Goal: Find specific page/section: Find specific page/section

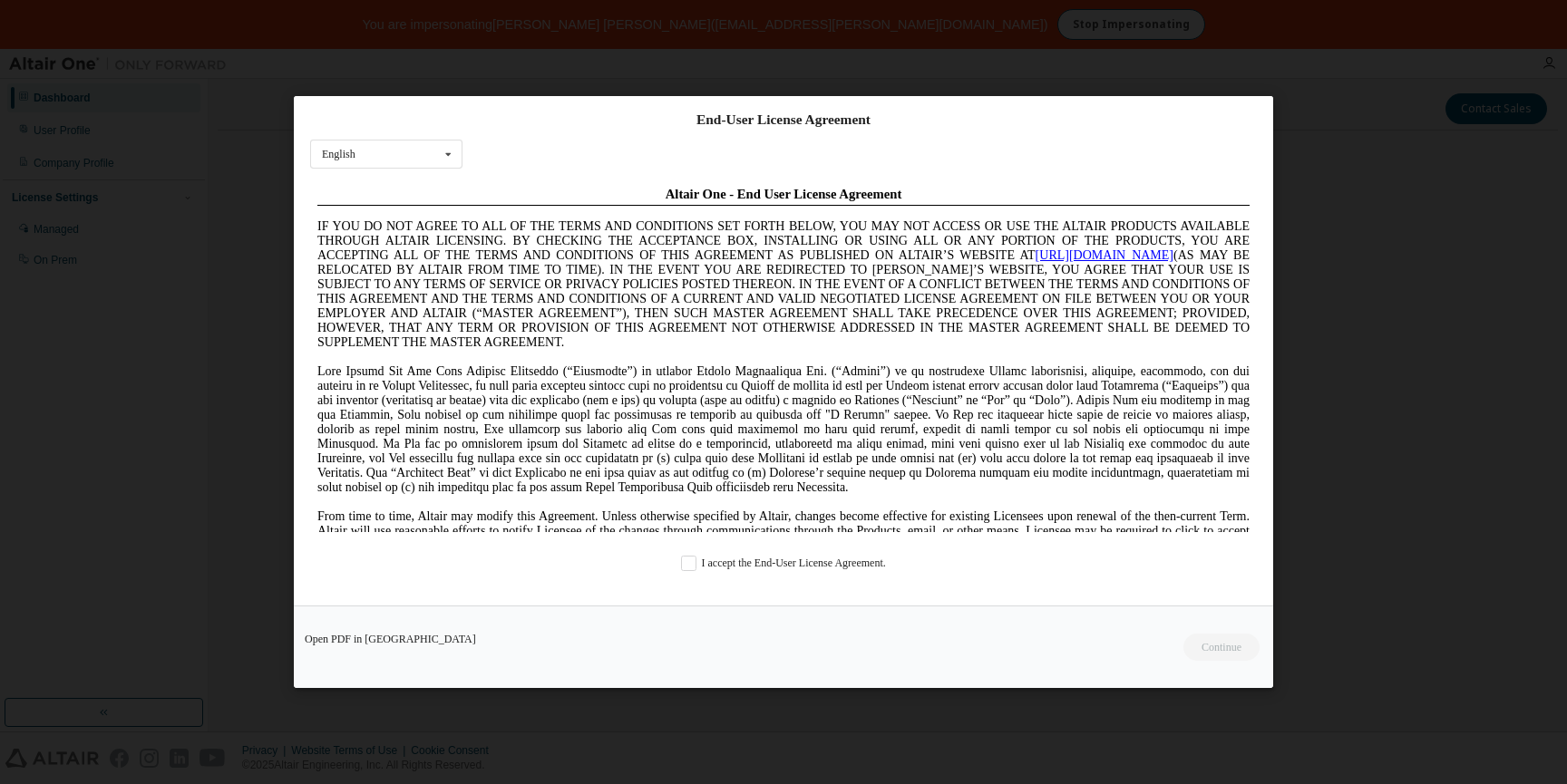
click at [480, 73] on div "End-User License Agreement English English Chinese French German Japanese Korea…" at bounding box center [784, 392] width 1567 height 784
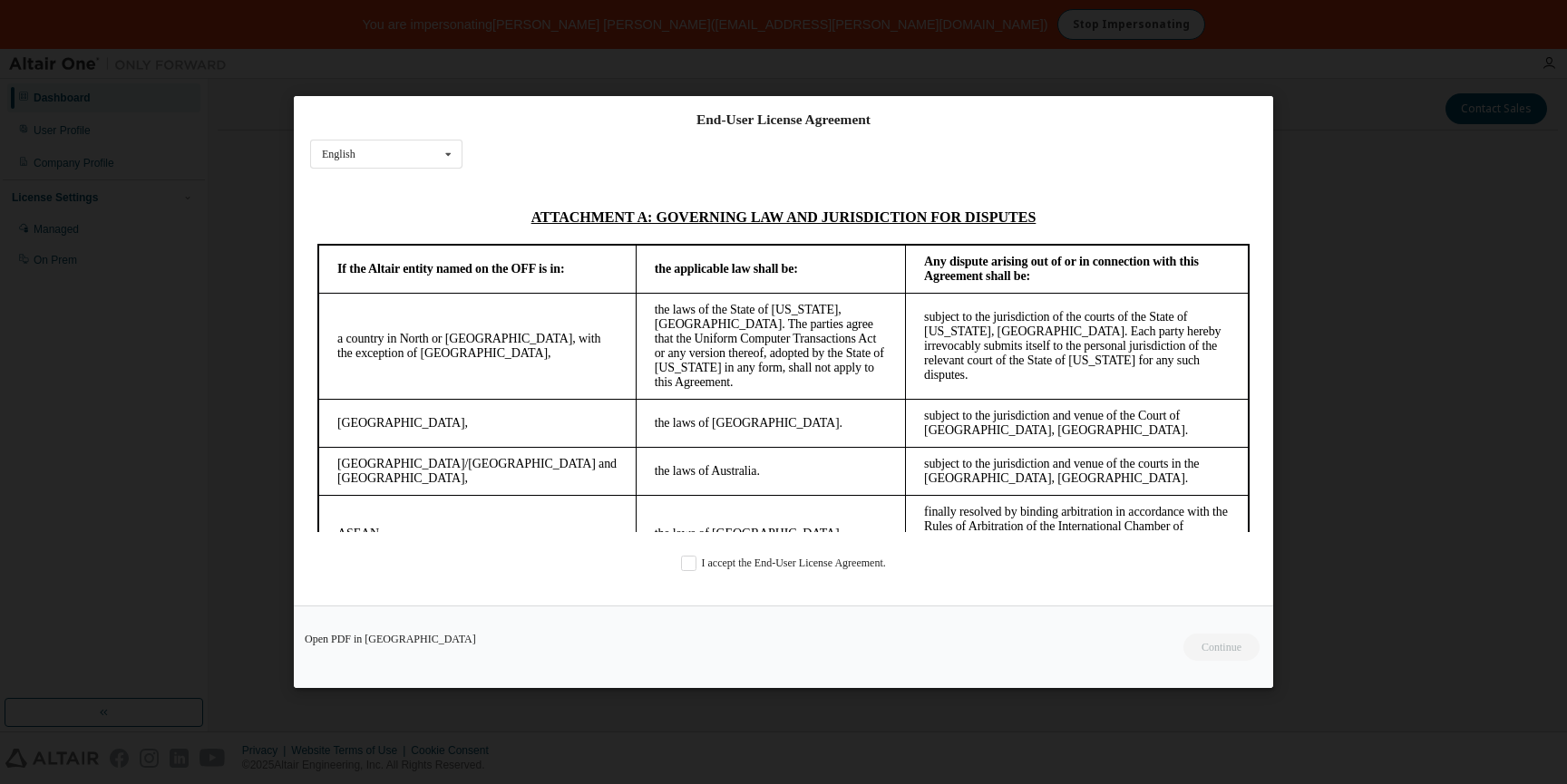
scroll to position [4814, 0]
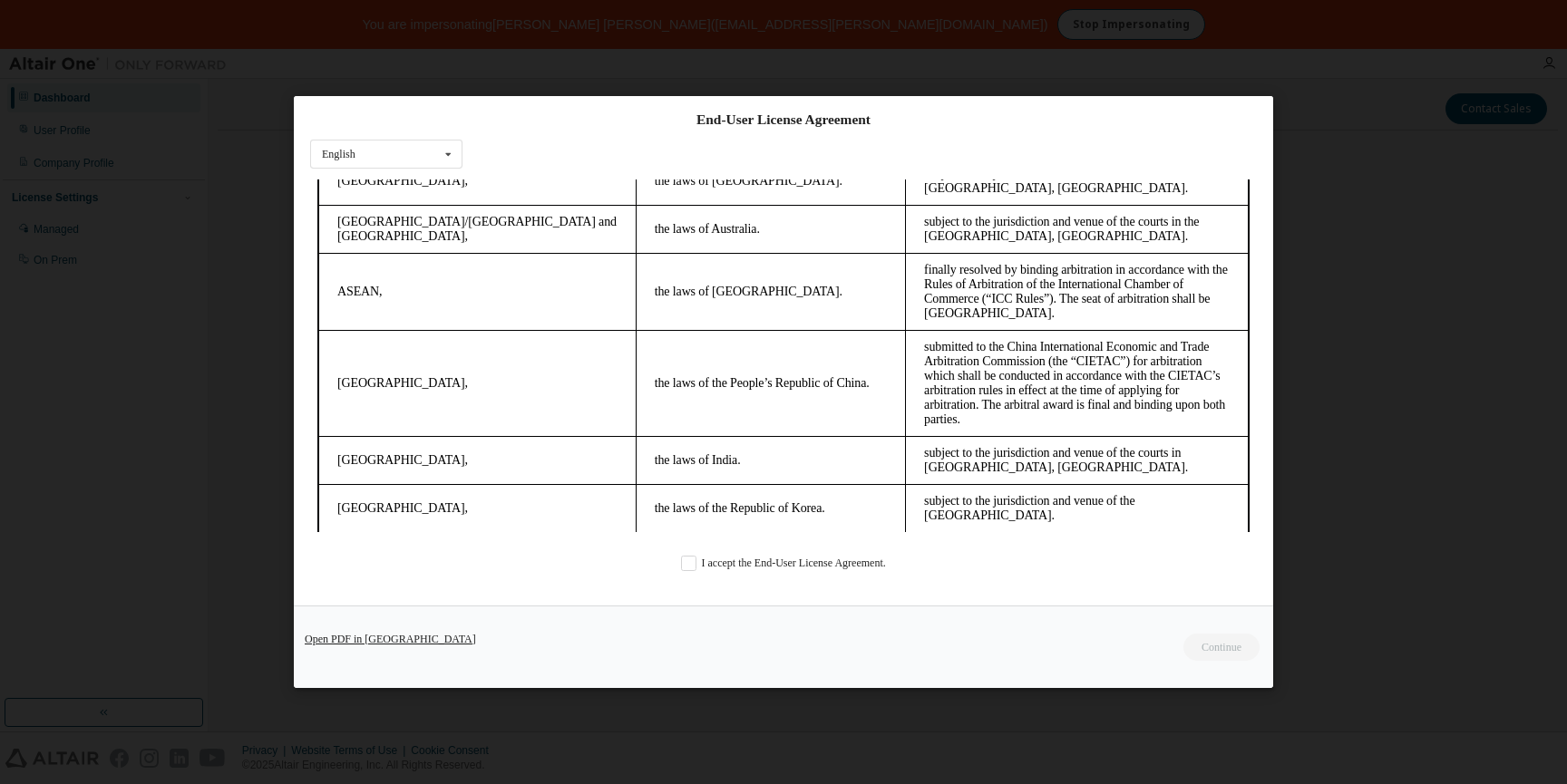
click at [369, 642] on link "Open PDF in New Tab" at bounding box center [390, 638] width 171 height 11
click at [1408, 220] on div "End-User License Agreement English English Chinese French German Japanese Korea…" at bounding box center [784, 392] width 1567 height 784
click at [1054, 30] on div "End-User License Agreement English English Chinese French German Japanese Korea…" at bounding box center [784, 392] width 1567 height 784
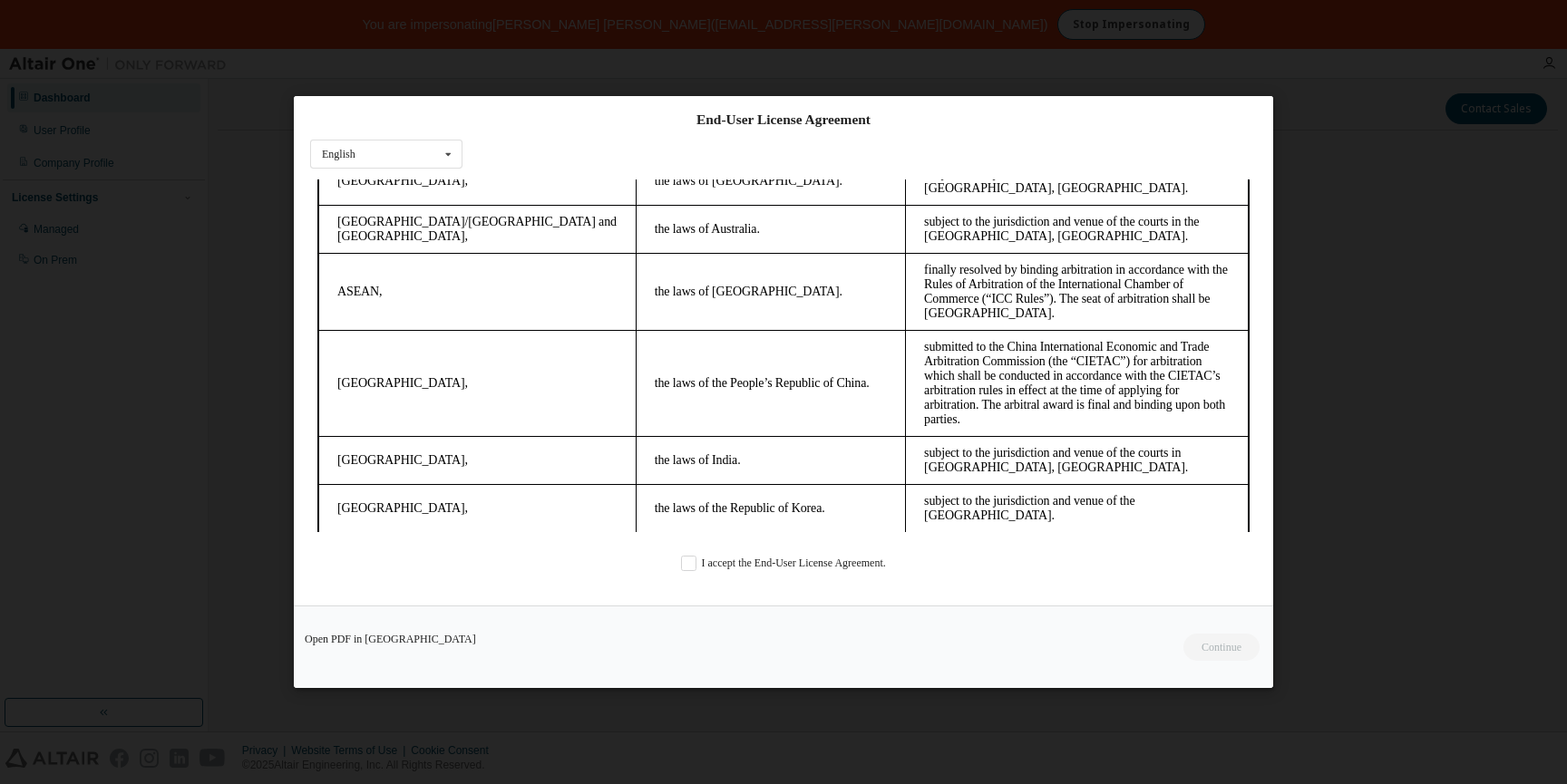
click at [1054, 30] on div "End-User License Agreement English English Chinese French German Japanese Korea…" at bounding box center [784, 392] width 1567 height 784
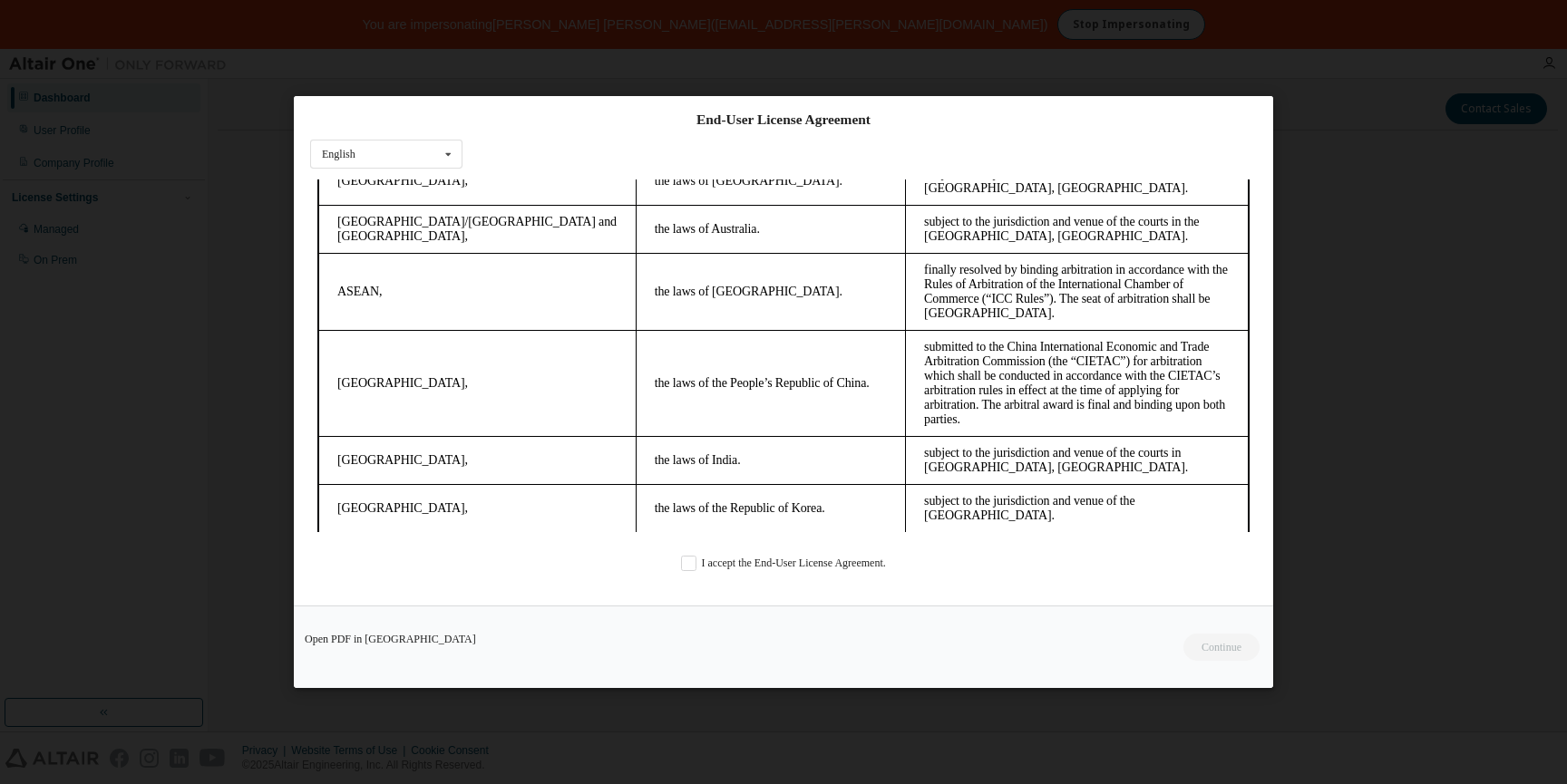
click at [1054, 30] on div "End-User License Agreement English English Chinese French German Japanese Korea…" at bounding box center [784, 392] width 1567 height 784
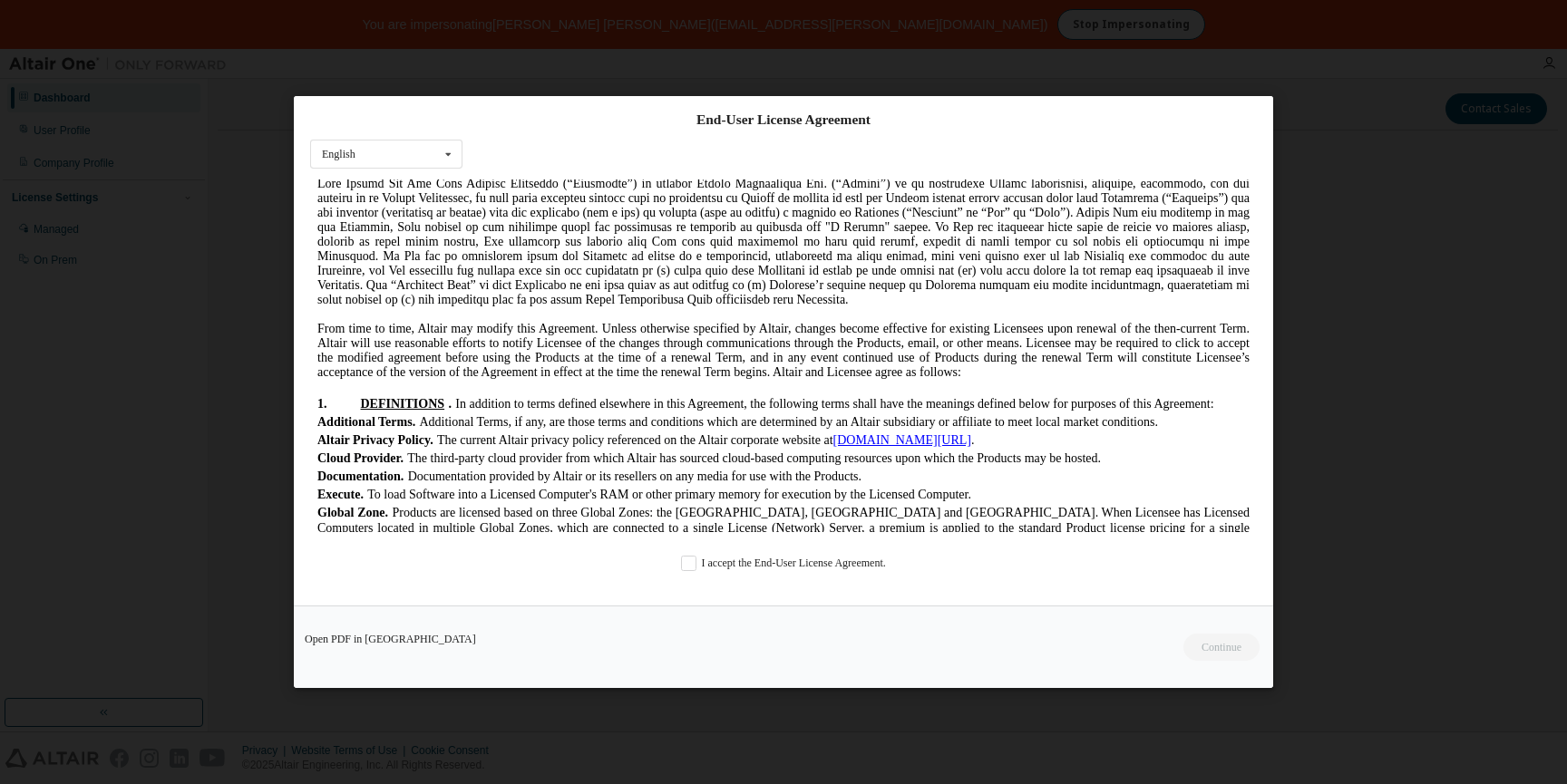
scroll to position [0, 0]
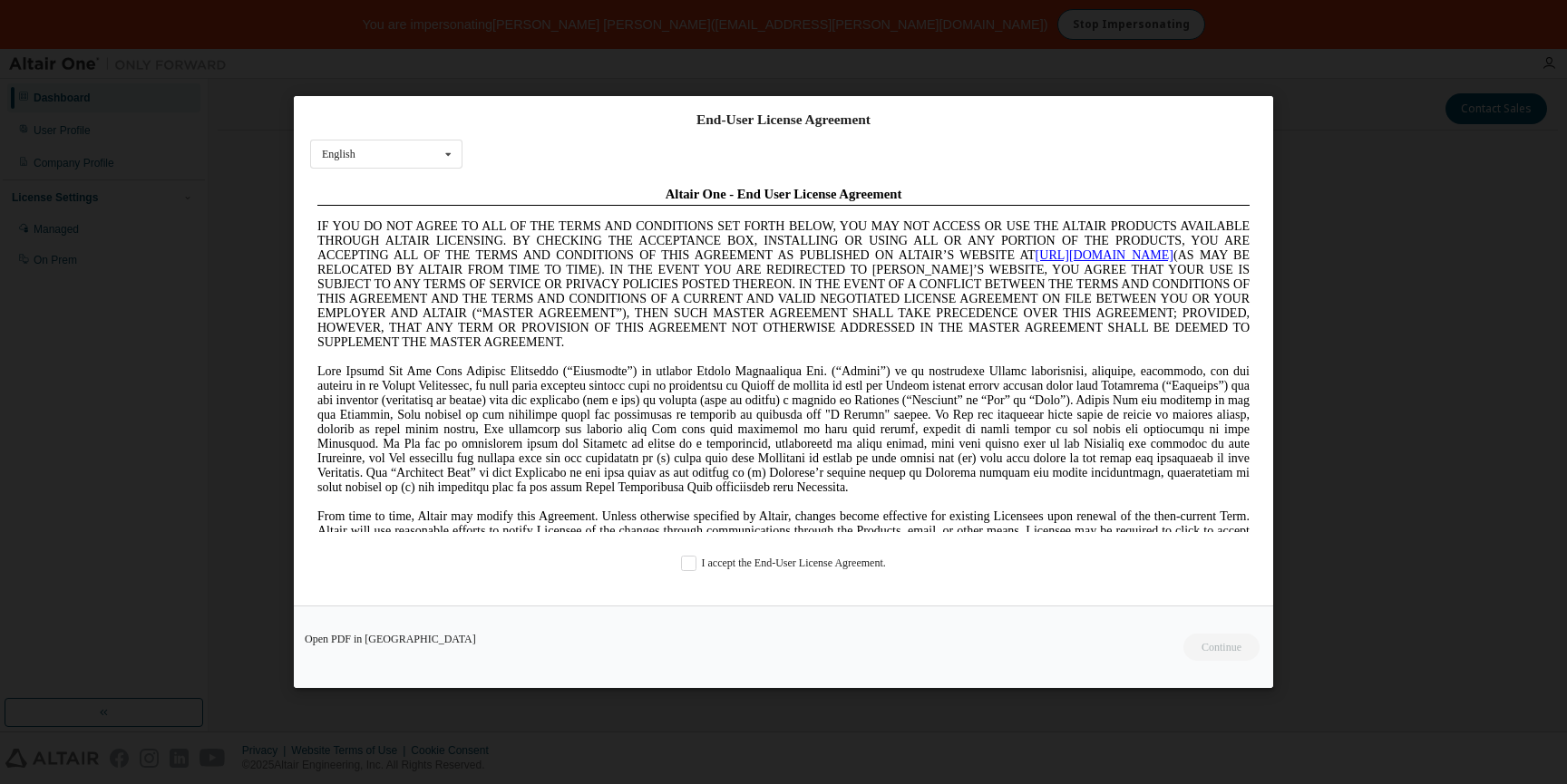
click at [265, 142] on div "End-User License Agreement English English Chinese French German Japanese Korea…" at bounding box center [784, 392] width 1567 height 784
